Goal: Navigation & Orientation: Find specific page/section

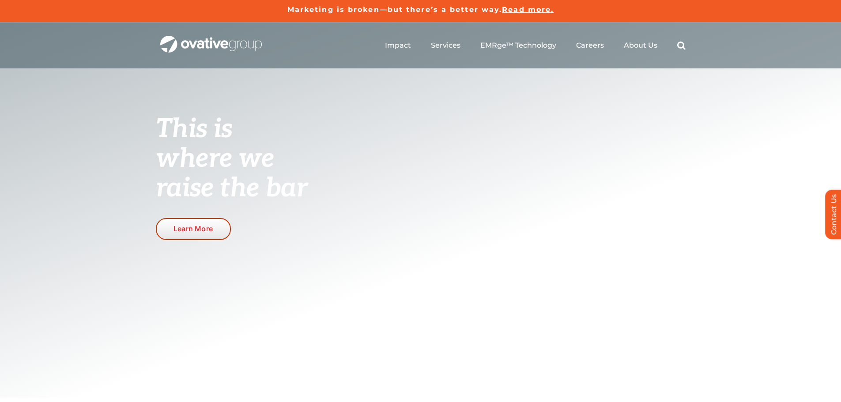
click at [223, 229] on link "Learn More" at bounding box center [193, 229] width 75 height 22
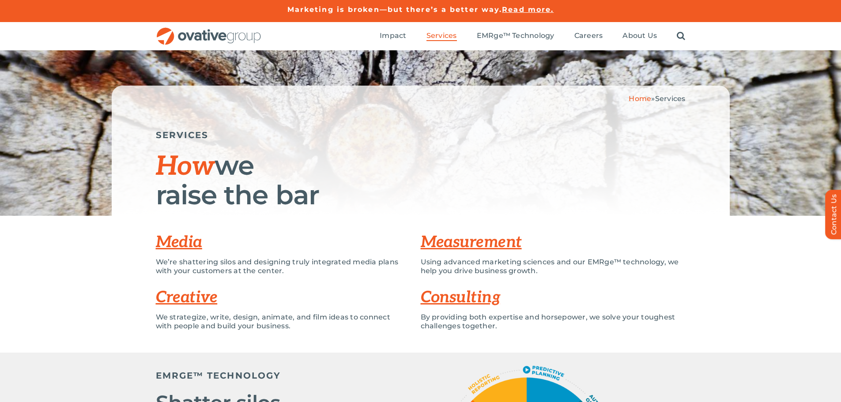
click at [194, 35] on img "OG_Full_horizontal_RGB" at bounding box center [209, 36] width 106 height 18
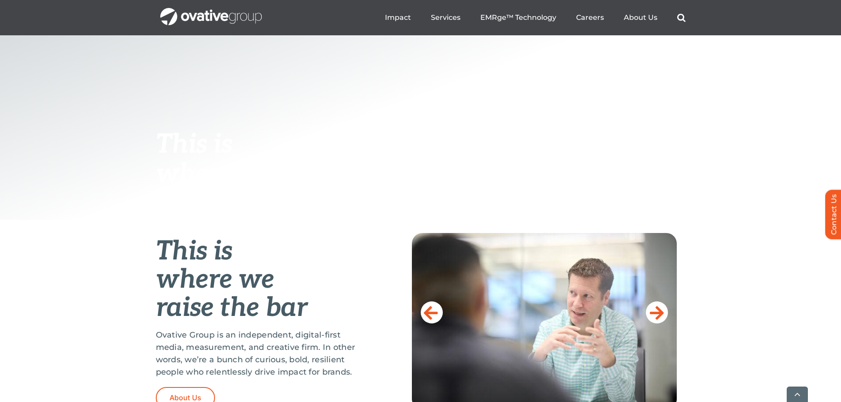
scroll to position [221, 0]
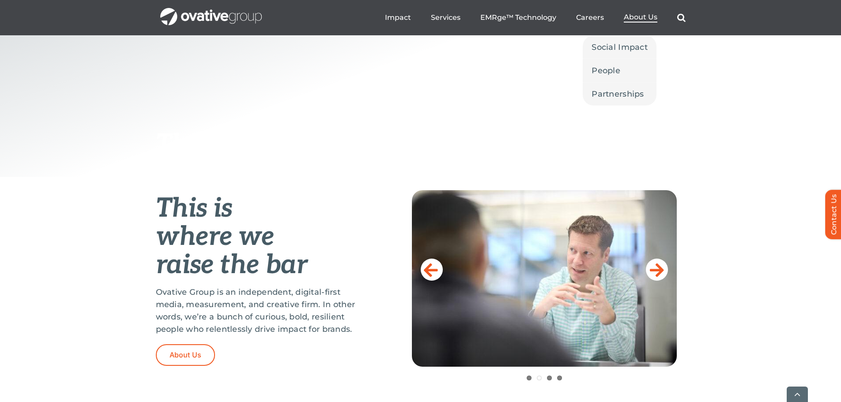
click at [632, 18] on span "About Us" at bounding box center [641, 17] width 34 height 9
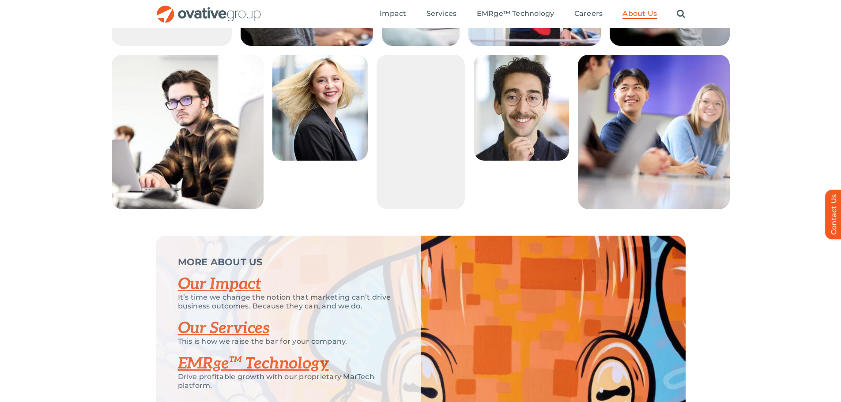
scroll to position [1590, 0]
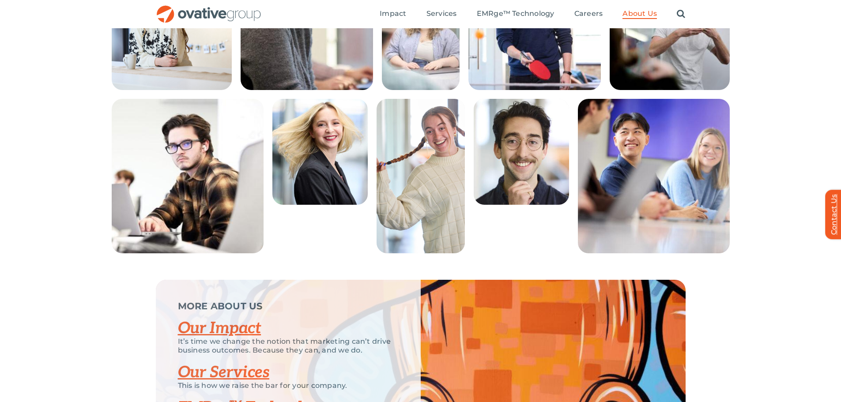
click at [834, 203] on link "Contact Us" at bounding box center [838, 213] width 26 height 49
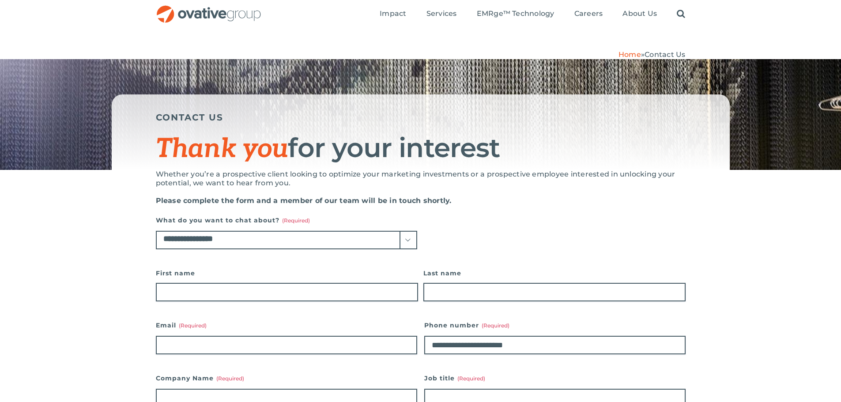
scroll to position [4, 0]
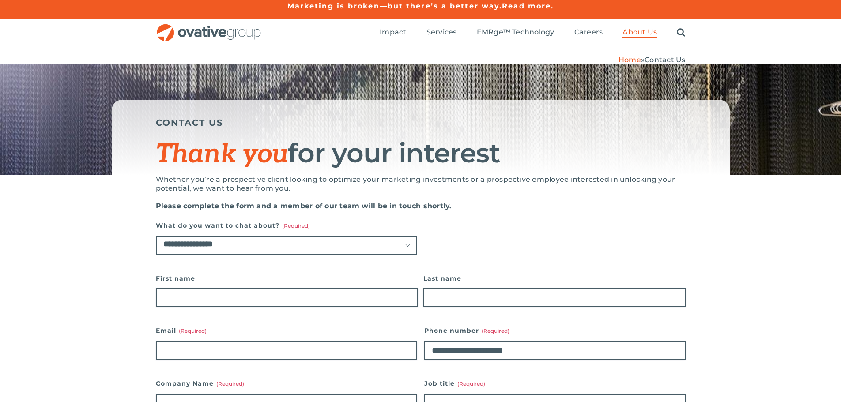
click at [653, 33] on span "About Us" at bounding box center [640, 32] width 34 height 9
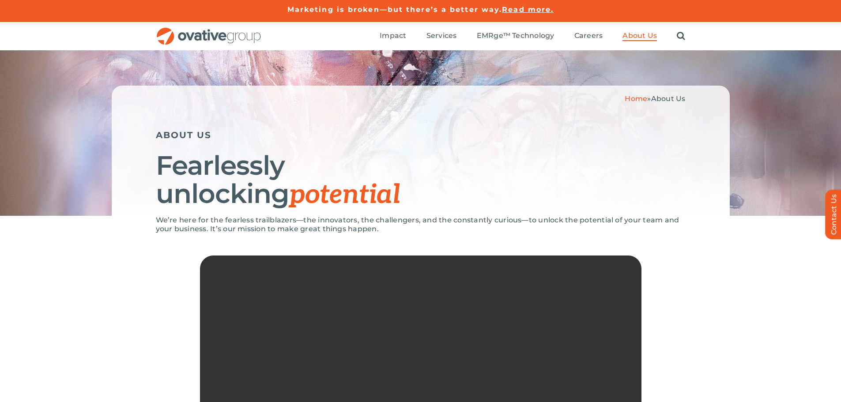
click at [242, 37] on img "OG_Full_horizontal_RGB" at bounding box center [209, 36] width 106 height 18
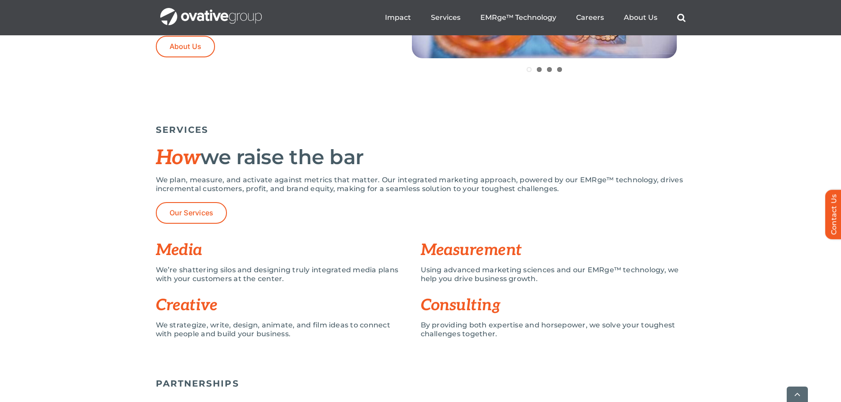
scroll to position [530, 0]
click at [643, 8] on ul "Impact Expert Insights Case Studies Awards & Press Services Media Measurement C…" at bounding box center [535, 18] width 301 height 28
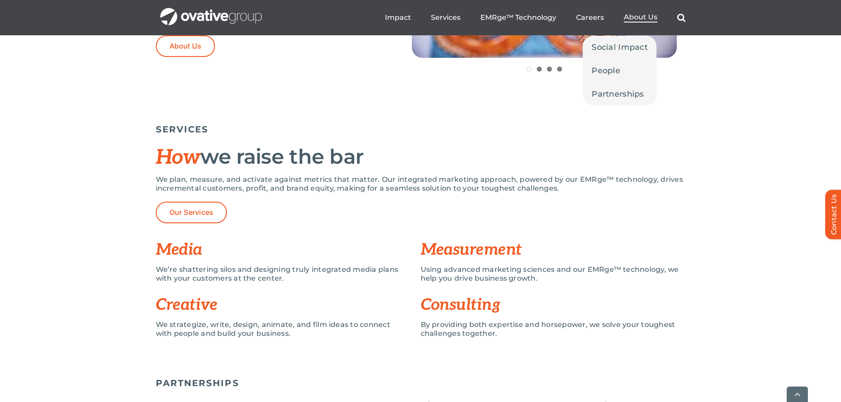
click at [642, 18] on span "About Us" at bounding box center [641, 17] width 34 height 9
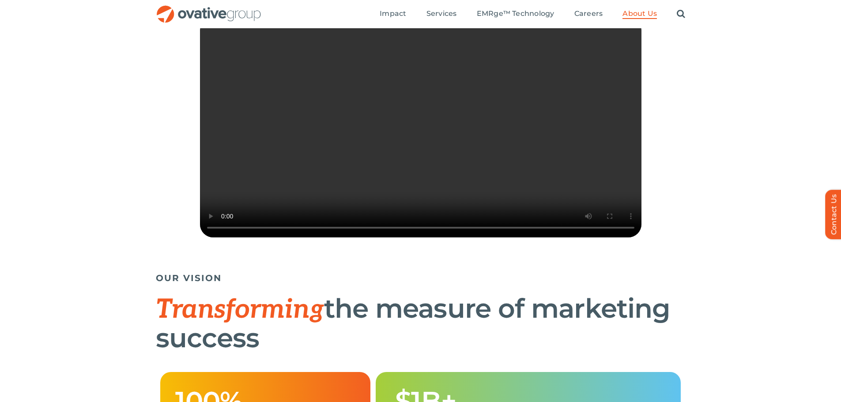
scroll to position [221, 0]
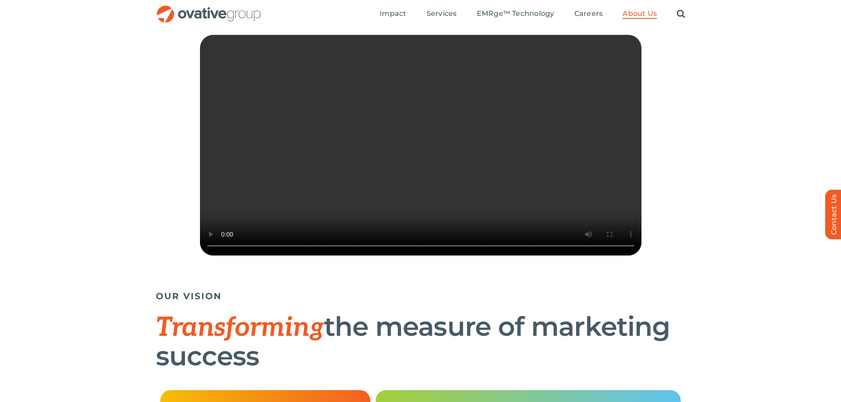
click at [380, 256] on video "Sorry, your browser doesn't support embedded videos." at bounding box center [421, 145] width 442 height 221
click at [317, 247] on video "Sorry, your browser doesn't support embedded videos." at bounding box center [421, 145] width 442 height 221
click at [475, 223] on video "Sorry, your browser doesn't support embedded videos." at bounding box center [421, 145] width 442 height 221
click at [570, 227] on video "Sorry, your browser doesn't support embedded videos." at bounding box center [421, 145] width 442 height 221
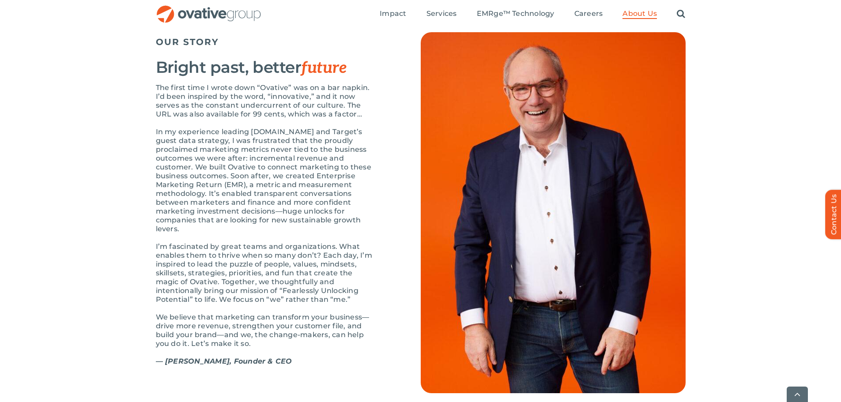
scroll to position [927, 0]
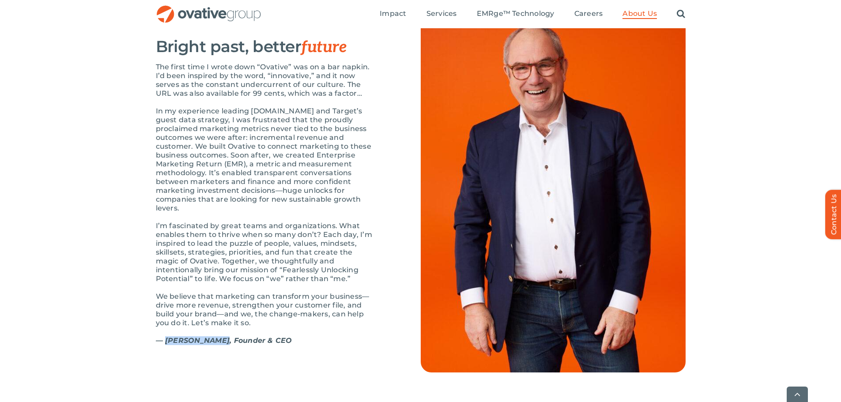
drag, startPoint x: 219, startPoint y: 358, endPoint x: 166, endPoint y: 360, distance: 53.1
click at [166, 345] on strong "— Dale Nitschke, Founder & CEO" at bounding box center [224, 340] width 136 height 8
click at [290, 328] on p "We believe that marketing can transform your business—drive more revenue, stren…" at bounding box center [266, 309] width 221 height 35
click at [533, 14] on span "EMRge™ Technology" at bounding box center [516, 13] width 78 height 9
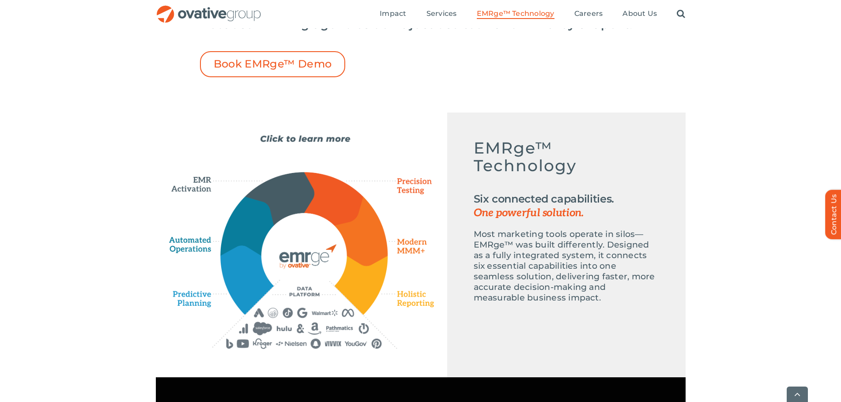
scroll to position [353, 0]
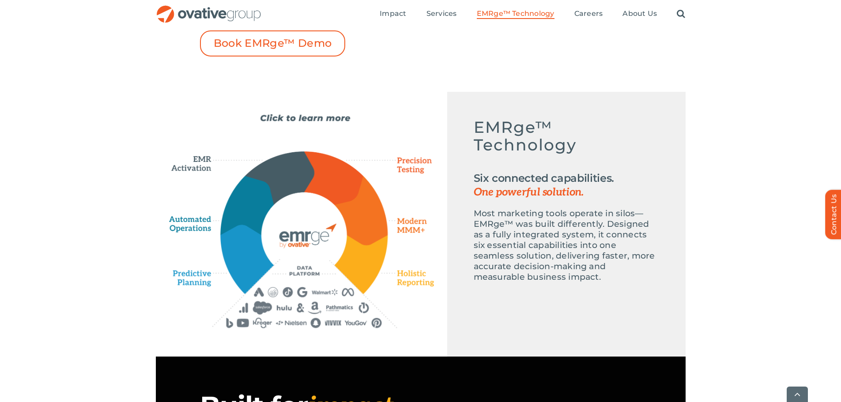
click at [392, 190] on div "Emerge-asset EMRge™ Technology Six connected capabilities. One powerful solutio…" at bounding box center [301, 221] width 265 height 215
click at [407, 171] on icon "Precision Testing" at bounding box center [410, 166] width 49 height 24
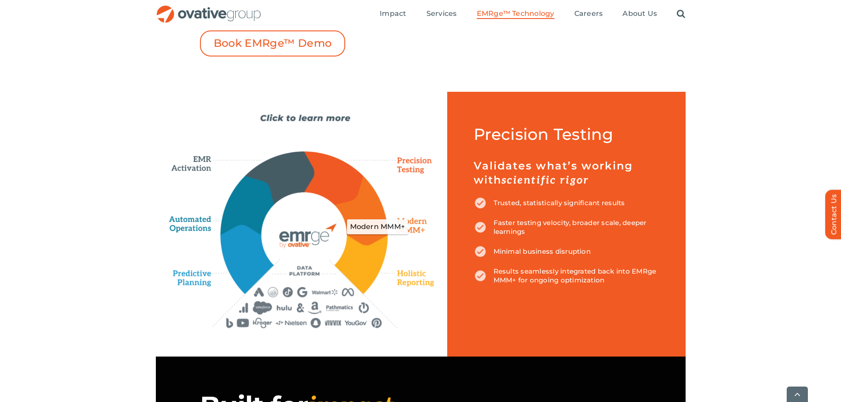
click at [401, 222] on icon "Modern MMM+" at bounding box center [411, 227] width 45 height 26
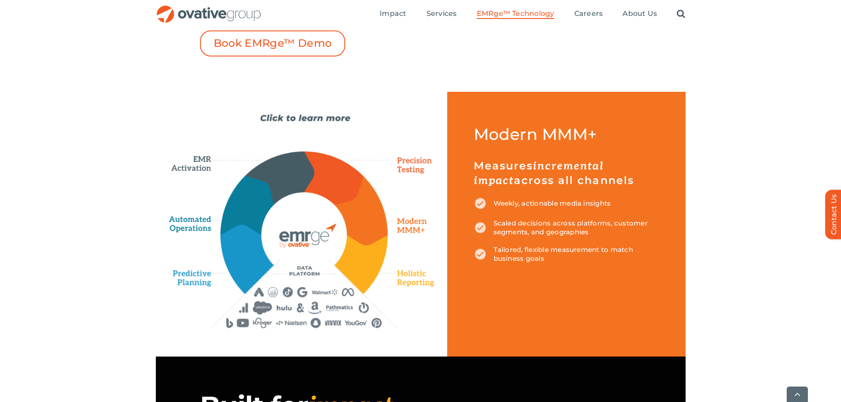
drag, startPoint x: 407, startPoint y: 288, endPoint x: 408, endPoint y: 282, distance: 6.4
click at [407, 288] on div "Emerge-asset EMRge™ Technology Six connected capabilities. One powerful solutio…" at bounding box center [301, 221] width 265 height 215
click at [410, 279] on icon "Holistic Reporting" at bounding box center [413, 278] width 42 height 20
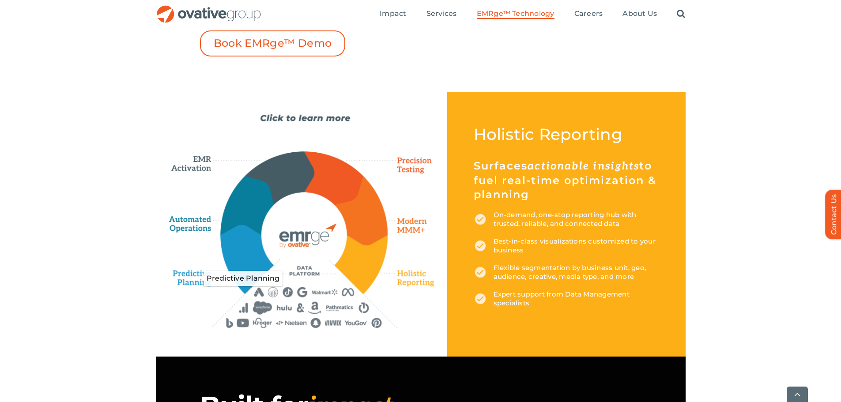
click at [199, 275] on icon "Predictive Planning" at bounding box center [201, 278] width 54 height 25
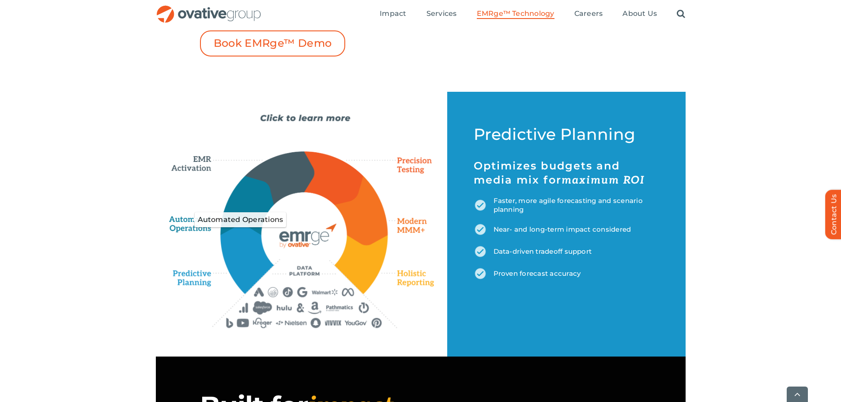
drag, startPoint x: 186, startPoint y: 226, endPoint x: 171, endPoint y: 230, distance: 15.6
click at [186, 226] on icon "Automated Operations" at bounding box center [192, 220] width 46 height 26
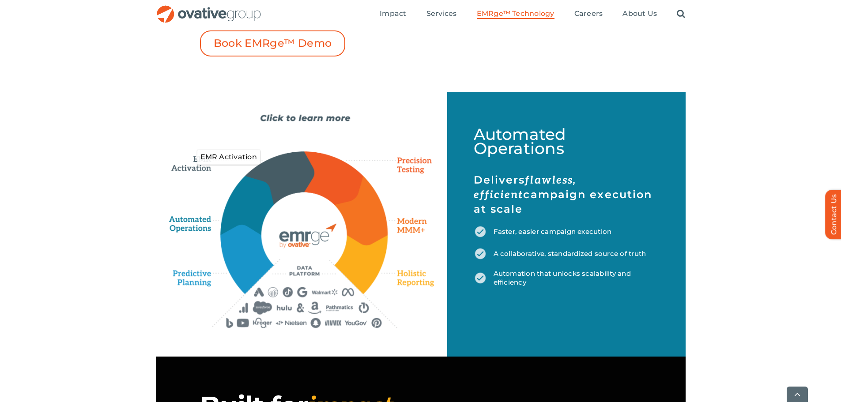
drag, startPoint x: 204, startPoint y: 166, endPoint x: 166, endPoint y: 176, distance: 39.4
click at [203, 166] on icon "EMR Activation" at bounding box center [194, 157] width 51 height 30
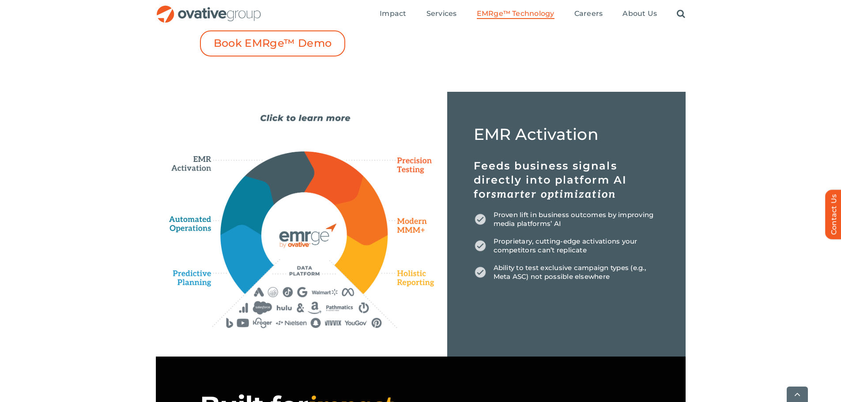
click at [510, 85] on div "Marketers don’t need more technology—they need solutions that drive real result…" at bounding box center [420, 14] width 841 height 156
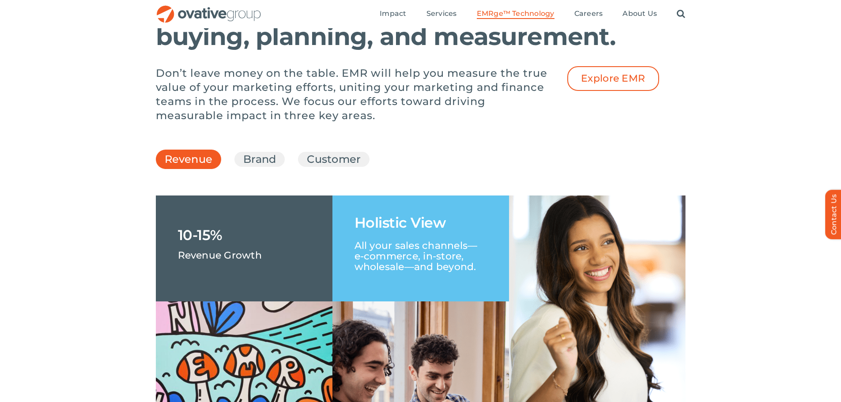
scroll to position [1192, 0]
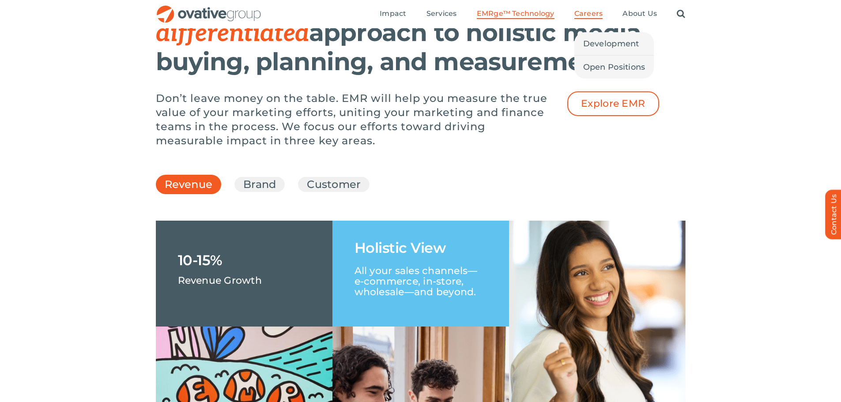
click at [585, 12] on span "Careers" at bounding box center [588, 13] width 29 height 9
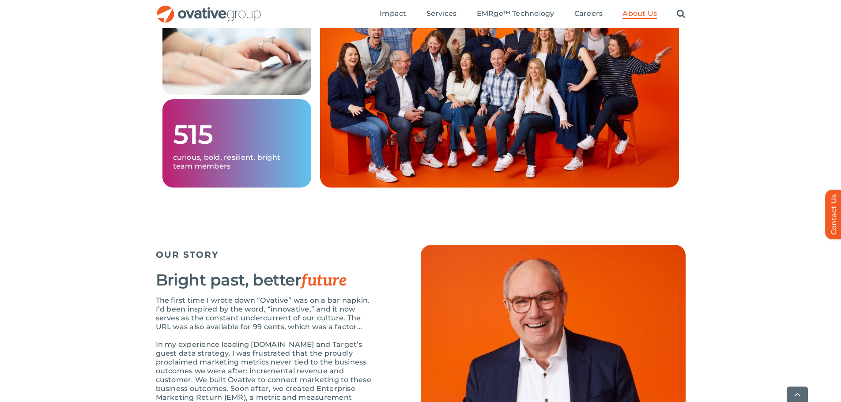
scroll to position [927, 0]
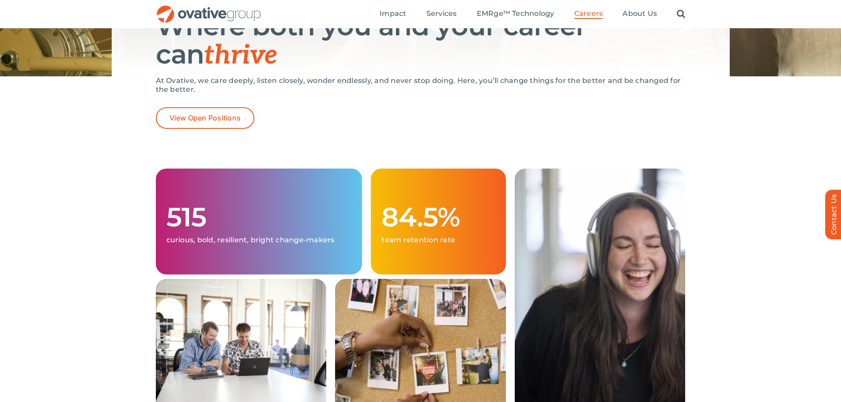
scroll to position [132, 0]
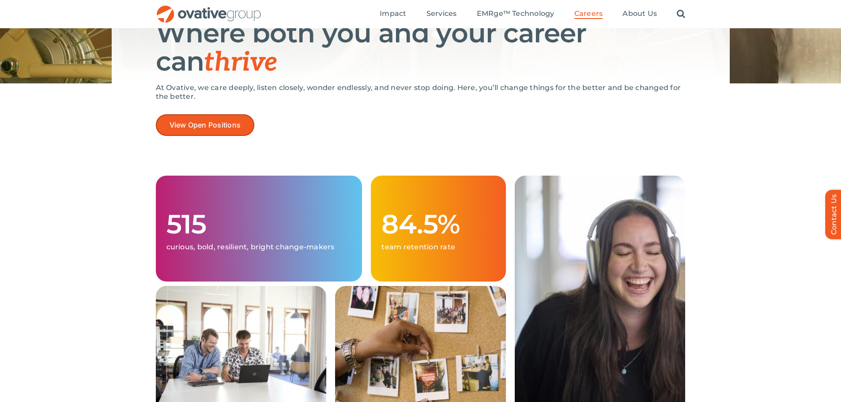
click at [247, 129] on link "View Open Positions" at bounding box center [205, 125] width 99 height 22
